Goal: Information Seeking & Learning: Learn about a topic

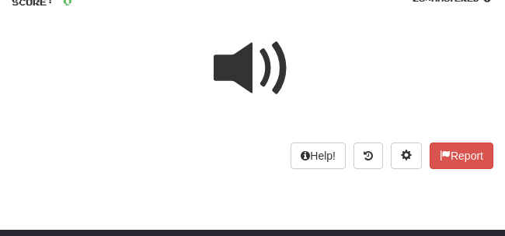
scroll to position [110, 0]
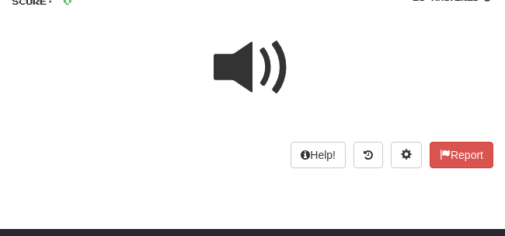
click at [254, 68] on span at bounding box center [253, 68] width 78 height 78
click at [256, 80] on span at bounding box center [253, 68] width 78 height 78
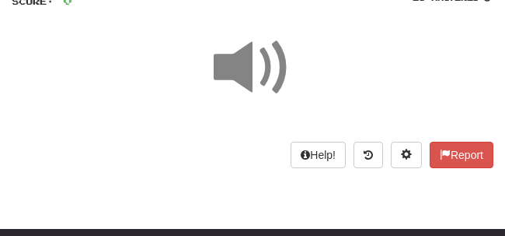
click at [252, 97] on span at bounding box center [253, 68] width 78 height 78
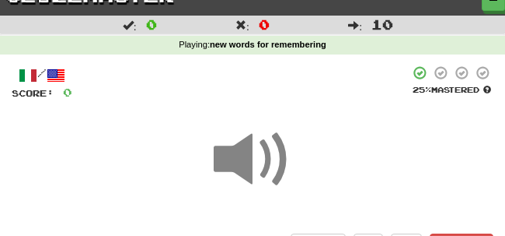
scroll to position [19, 0]
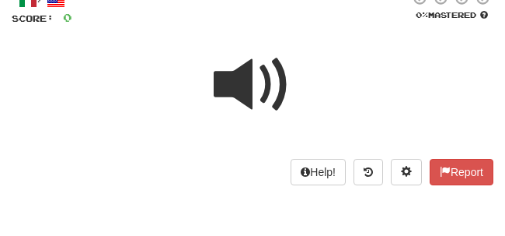
scroll to position [96, 0]
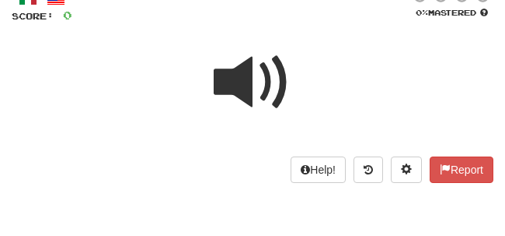
click at [239, 97] on span at bounding box center [253, 83] width 78 height 78
click at [220, 85] on span at bounding box center [253, 83] width 78 height 78
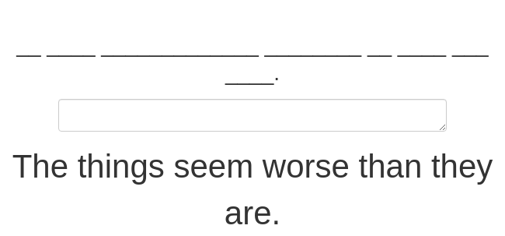
scroll to position [222, 0]
